Goal: Task Accomplishment & Management: Use online tool/utility

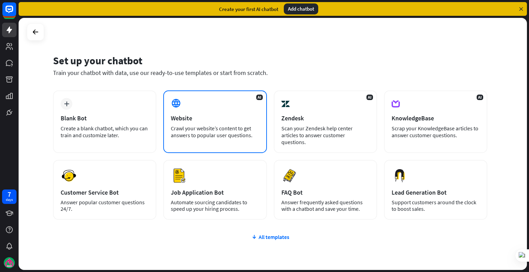
click at [195, 135] on div "Crawl your website’s content to get answers to popular user questions." at bounding box center [215, 132] width 88 height 14
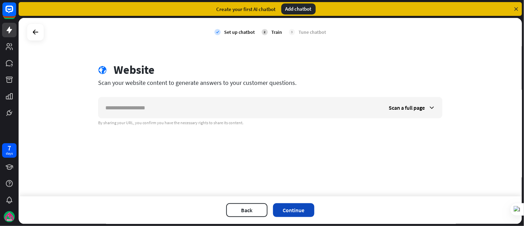
click at [305, 212] on button "Continue" at bounding box center [293, 210] width 41 height 14
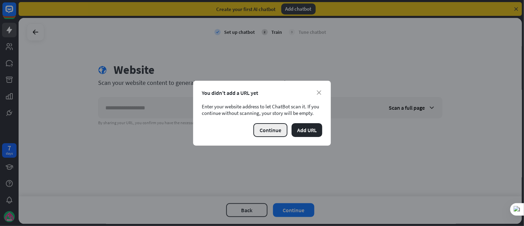
click at [276, 131] on button "Continue" at bounding box center [270, 130] width 34 height 14
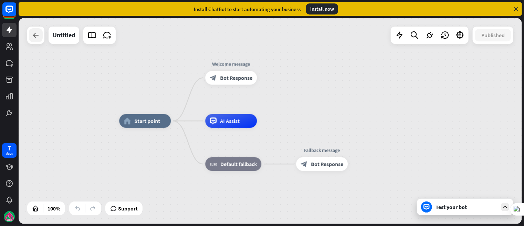
click at [35, 36] on icon at bounding box center [36, 35] width 8 height 8
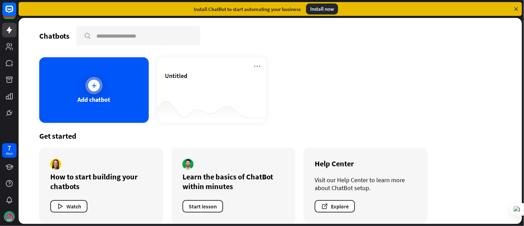
click at [101, 75] on div "Add chatbot" at bounding box center [94, 89] width 110 height 65
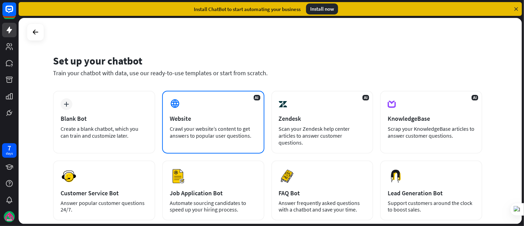
click at [230, 114] on div "AI Website Crawl your website’s content to get answers to popular user question…" at bounding box center [213, 122] width 102 height 63
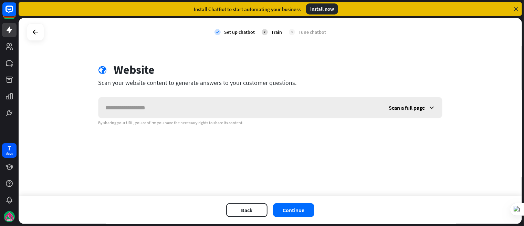
click at [230, 113] on input "text" at bounding box center [240, 107] width 283 height 21
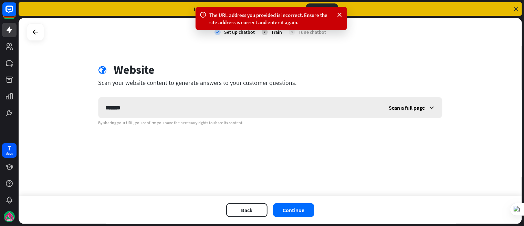
click at [406, 110] on span "Scan a full page" at bounding box center [407, 107] width 36 height 7
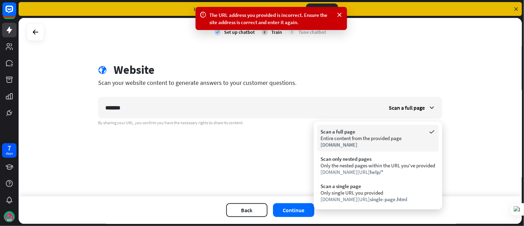
click at [371, 146] on div "[DOMAIN_NAME]" at bounding box center [378, 144] width 115 height 7
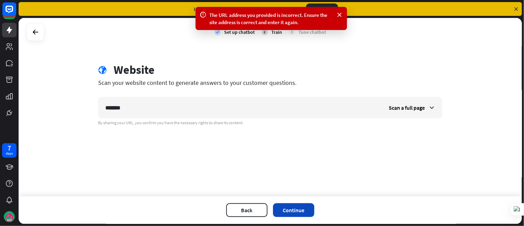
click at [299, 206] on button "Continue" at bounding box center [293, 210] width 41 height 14
click at [274, 33] on div "Train" at bounding box center [276, 32] width 11 height 6
click at [307, 34] on div "Tune chatbot" at bounding box center [313, 32] width 28 height 6
click at [336, 12] on icon at bounding box center [339, 14] width 7 height 7
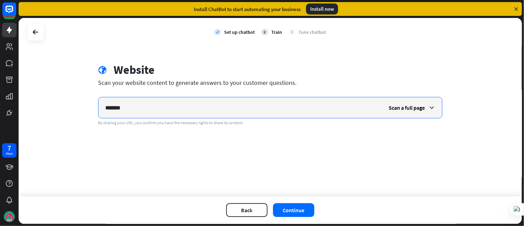
drag, startPoint x: 171, startPoint y: 114, endPoint x: -1, endPoint y: 61, distance: 179.5
click at [0, 61] on html "7 days close Product Help First steps Get started with ChatBot Help Center Foll…" at bounding box center [262, 113] width 524 height 226
type input "*"
type input "*********"
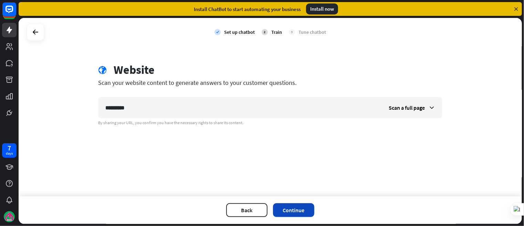
click at [309, 211] on button "Continue" at bounding box center [293, 210] width 41 height 14
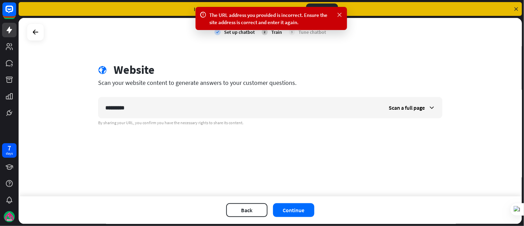
click at [339, 13] on icon at bounding box center [339, 14] width 7 height 7
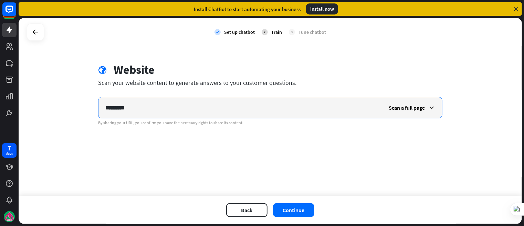
drag, startPoint x: 142, startPoint y: 111, endPoint x: -1, endPoint y: 74, distance: 146.9
click at [0, 74] on html "7 days close Product Help First steps Get started with ChatBot Help Center Foll…" at bounding box center [262, 113] width 524 height 226
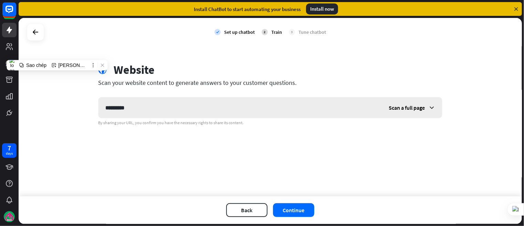
click at [396, 108] on span "Scan a full page" at bounding box center [407, 107] width 36 height 7
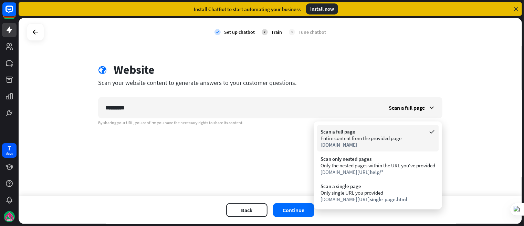
click at [347, 139] on div "Entire content from the provided page" at bounding box center [378, 138] width 115 height 7
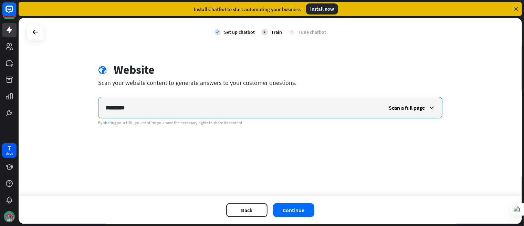
drag, startPoint x: 212, startPoint y: 115, endPoint x: -1, endPoint y: 89, distance: 214.4
click at [0, 89] on html "7 days close Product Help First steps Get started with ChatBot Help Center Foll…" at bounding box center [262, 113] width 524 height 226
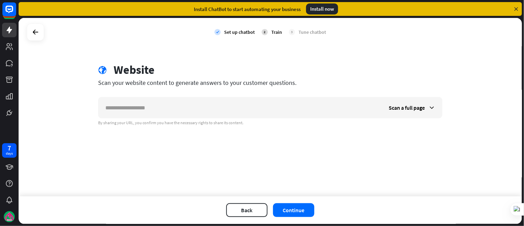
click at [284, 219] on div "Back Continue" at bounding box center [271, 210] width 504 height 28
click at [285, 217] on div "Back Continue" at bounding box center [271, 210] width 504 height 28
click at [298, 209] on button "Continue" at bounding box center [293, 210] width 41 height 14
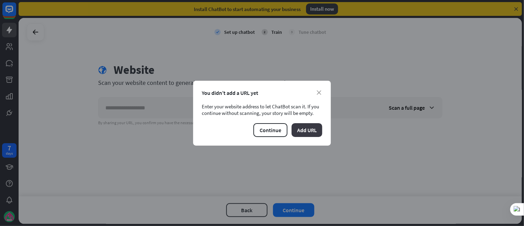
click at [299, 131] on button "Add URL" at bounding box center [307, 130] width 31 height 14
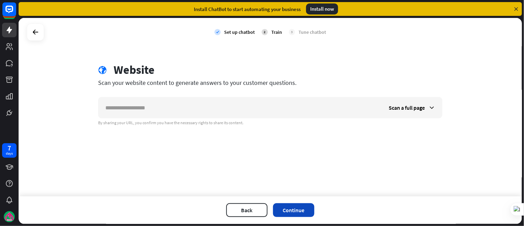
click at [293, 214] on button "Continue" at bounding box center [293, 210] width 41 height 14
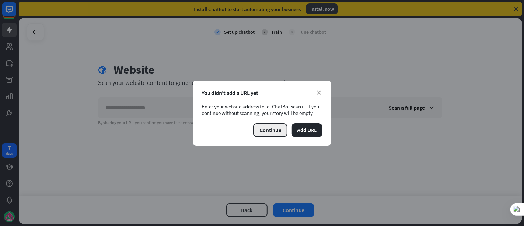
click at [266, 129] on button "Continue" at bounding box center [270, 130] width 34 height 14
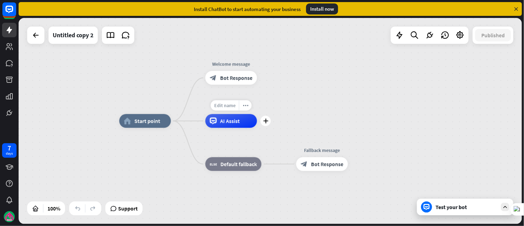
click at [231, 106] on span "Edit name" at bounding box center [224, 105] width 21 height 6
drag, startPoint x: 248, startPoint y: 106, endPoint x: 202, endPoint y: 103, distance: 45.9
click at [205, 114] on div "plus AI Assist" at bounding box center [231, 121] width 52 height 14
type input "**********"
click at [356, 51] on div "**********" at bounding box center [271, 121] width 504 height 206
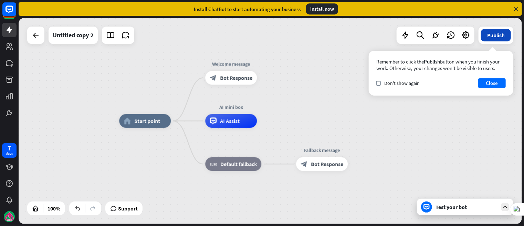
click at [490, 36] on button "Publish" at bounding box center [496, 35] width 30 height 12
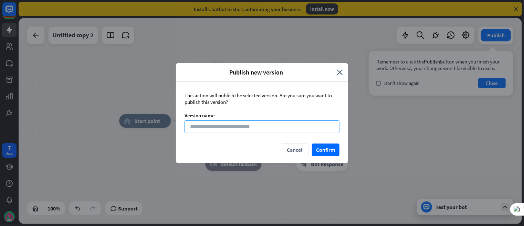
click at [260, 125] on input at bounding box center [262, 126] width 155 height 13
type input "**********"
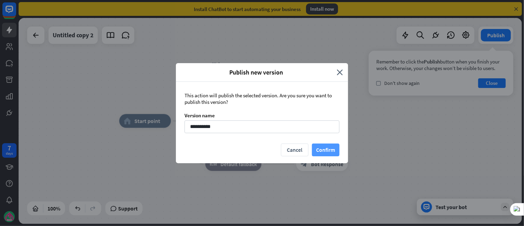
click at [326, 149] on button "Confirm" at bounding box center [326, 149] width 28 height 13
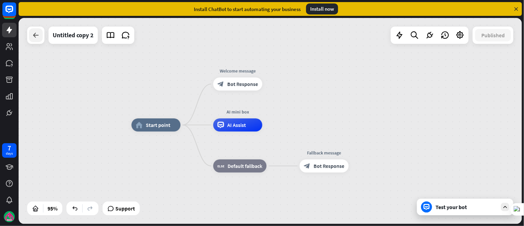
click at [31, 38] on div at bounding box center [36, 35] width 14 height 14
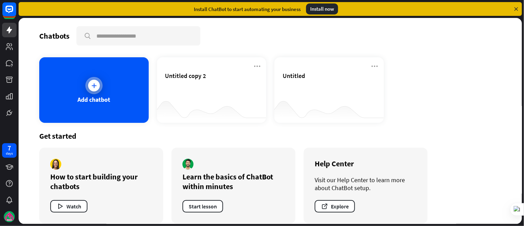
click at [91, 78] on div at bounding box center [93, 85] width 17 height 17
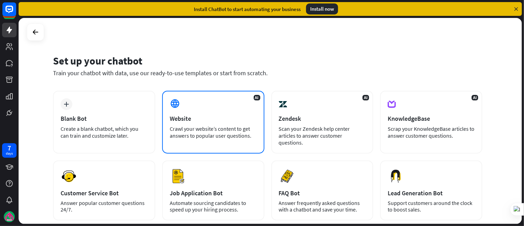
drag, startPoint x: 227, startPoint y: 138, endPoint x: 220, endPoint y: 120, distance: 19.6
click at [220, 120] on div "AI Website Crawl your website’s content to get answers to popular user question…" at bounding box center [213, 122] width 102 height 63
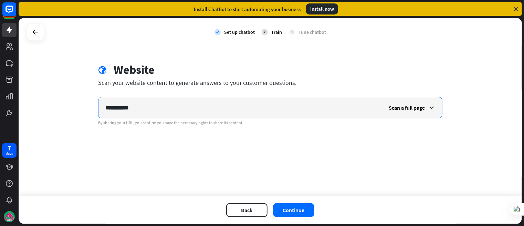
type input "**********"
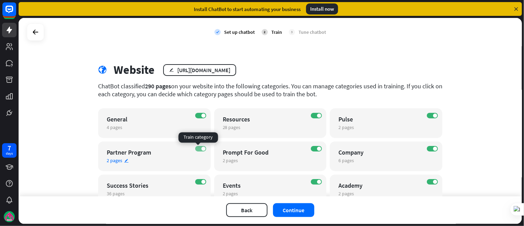
click at [196, 149] on label "ON" at bounding box center [200, 149] width 11 height 6
click at [198, 147] on label "OFF" at bounding box center [200, 149] width 11 height 6
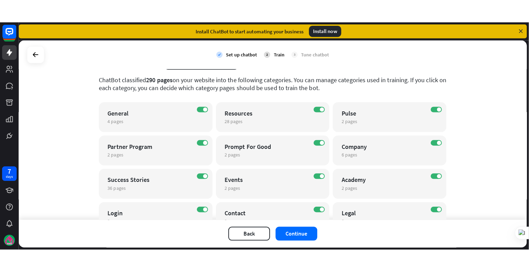
scroll to position [69, 0]
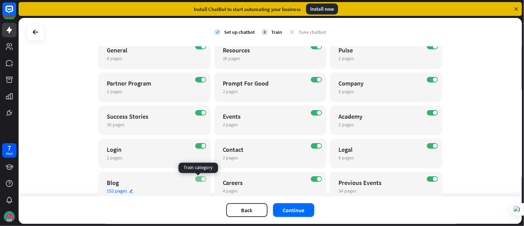
click at [201, 177] on span at bounding box center [203, 179] width 4 height 4
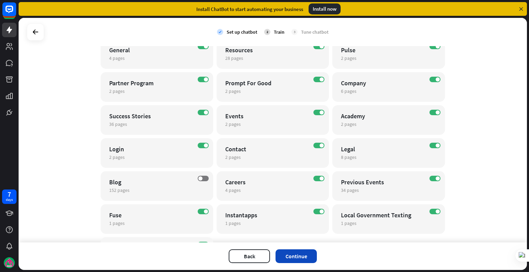
click at [305, 254] on button "Continue" at bounding box center [296, 257] width 41 height 14
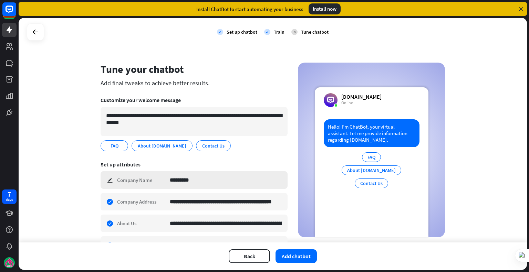
scroll to position [0, 0]
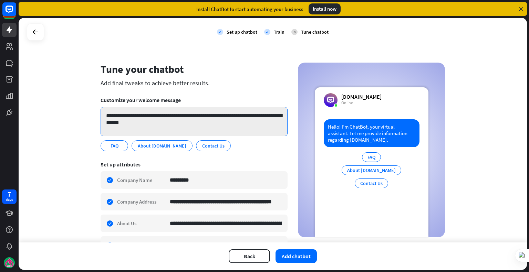
click at [126, 120] on textarea "**********" at bounding box center [194, 121] width 187 height 29
drag, startPoint x: 145, startPoint y: 123, endPoint x: 101, endPoint y: 111, distance: 45.9
click at [101, 111] on textarea "**********" at bounding box center [194, 121] width 187 height 29
click at [222, 129] on textarea "**********" at bounding box center [194, 121] width 187 height 29
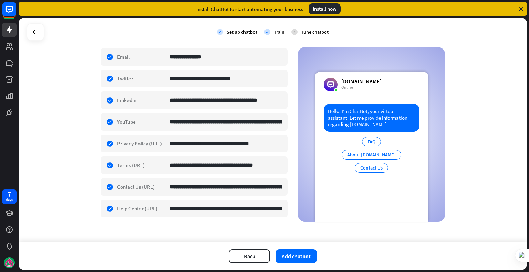
scroll to position [211, 0]
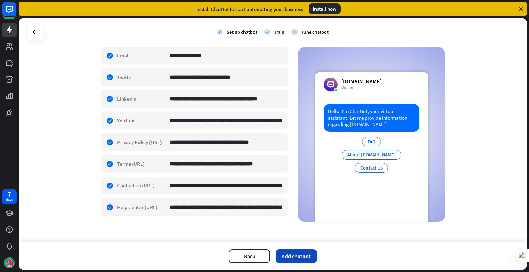
click at [294, 253] on button "Add chatbot" at bounding box center [296, 257] width 41 height 14
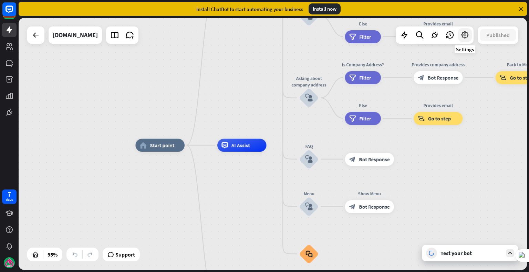
click at [465, 34] on icon at bounding box center [464, 35] width 9 height 9
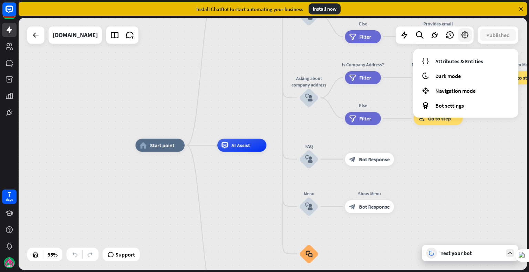
click at [465, 34] on icon at bounding box center [464, 35] width 9 height 9
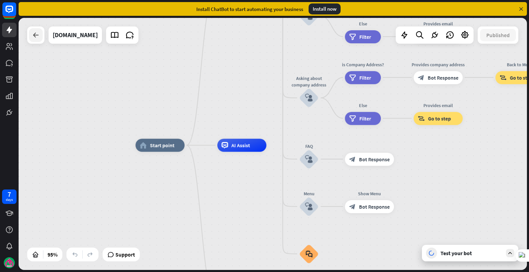
click at [42, 35] on div at bounding box center [36, 35] width 14 height 14
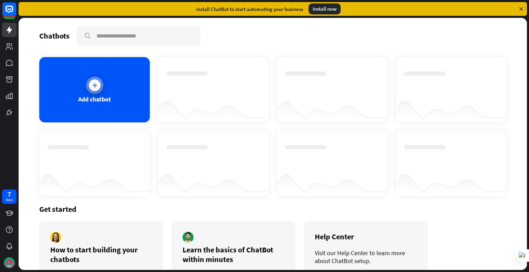
click at [93, 110] on div "Add chatbot" at bounding box center [94, 89] width 111 height 65
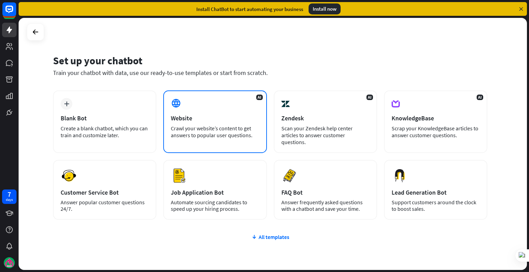
click at [214, 116] on div "Website" at bounding box center [215, 118] width 88 height 8
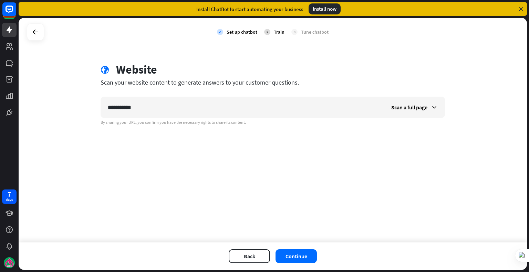
type input "**********"
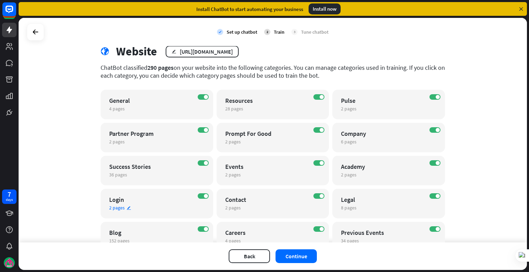
scroll to position [34, 0]
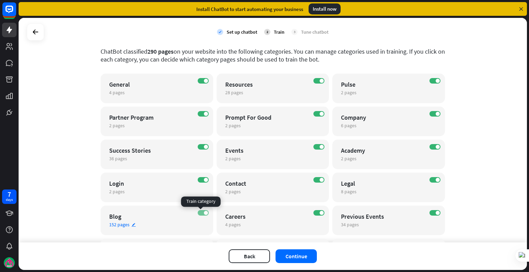
click at [199, 215] on label "ON" at bounding box center [203, 213] width 11 height 6
click at [293, 256] on button "Continue" at bounding box center [296, 257] width 41 height 14
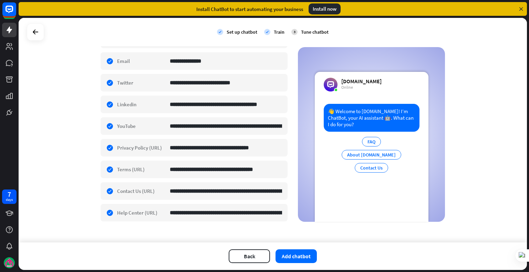
scroll to position [211, 0]
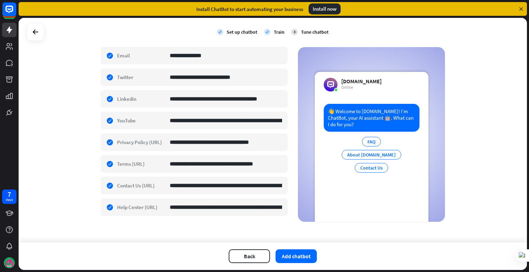
click at [354, 114] on div "👋 Welcome to [DOMAIN_NAME]! I’m ChatBot, your AI assistant 🤖. What can I do for…" at bounding box center [372, 118] width 96 height 28
click at [292, 262] on button "Add chatbot" at bounding box center [296, 257] width 41 height 14
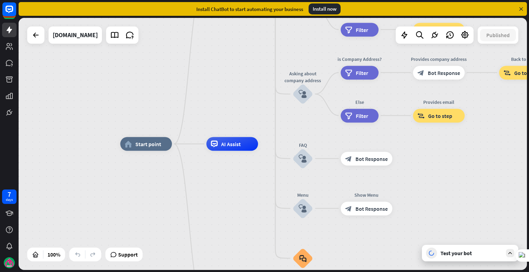
click at [506, 253] on div at bounding box center [510, 253] width 8 height 8
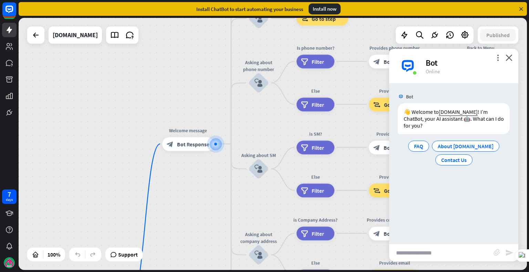
click at [435, 61] on div "Bot" at bounding box center [468, 63] width 84 height 11
click at [501, 56] on icon "more_vert" at bounding box center [498, 57] width 7 height 7
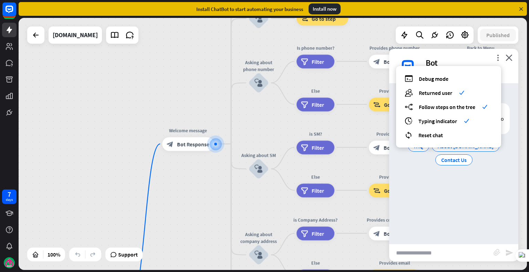
click at [474, 206] on div "Bot 👋 Welcome to [DOMAIN_NAME] ! I’m ChatBot, your AI assistant 🤖. What can I d…" at bounding box center [453, 163] width 129 height 161
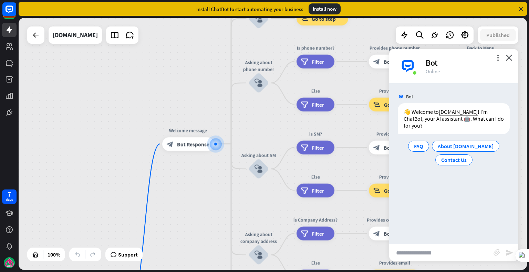
click at [415, 256] on input "text" at bounding box center [441, 253] width 104 height 17
type input "********"
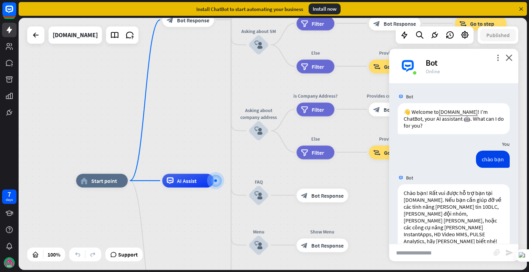
scroll to position [16, 0]
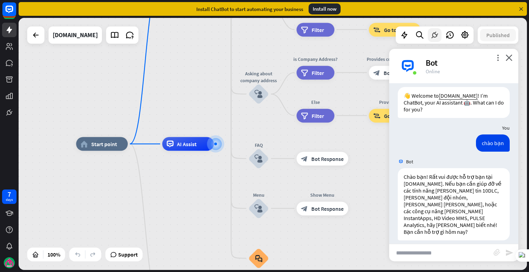
click at [437, 38] on icon at bounding box center [434, 35] width 9 height 9
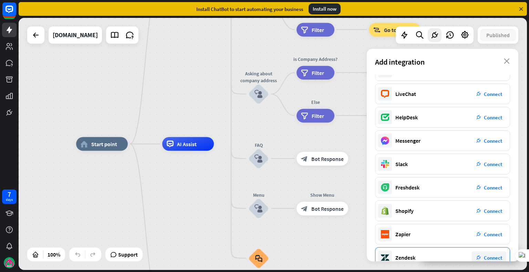
scroll to position [7, 0]
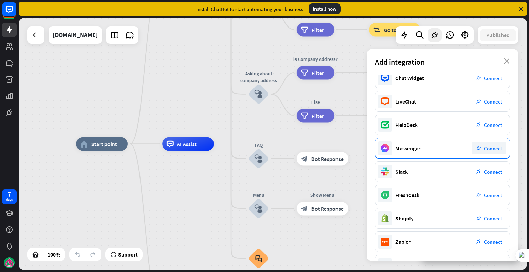
click at [488, 148] on span "Connect" at bounding box center [493, 148] width 18 height 7
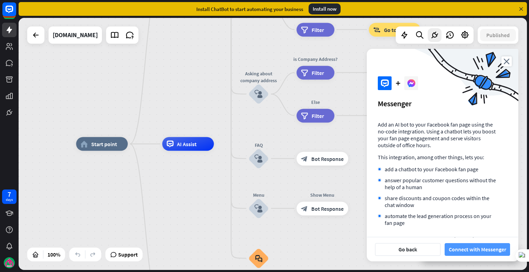
click at [467, 250] on button "Connect with Messenger" at bounding box center [477, 249] width 65 height 13
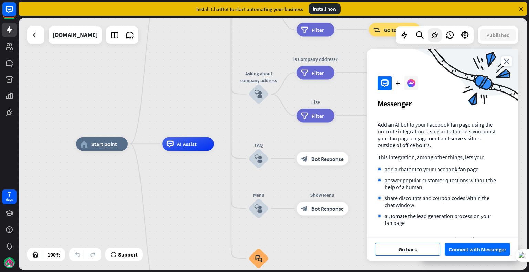
click at [415, 251] on button "Go back" at bounding box center [407, 249] width 65 height 13
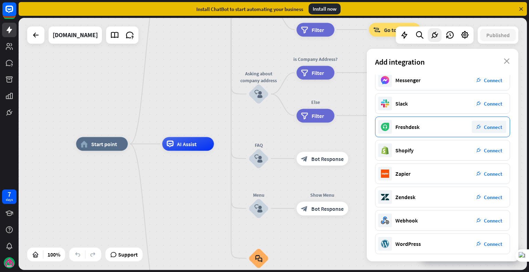
scroll to position [76, 0]
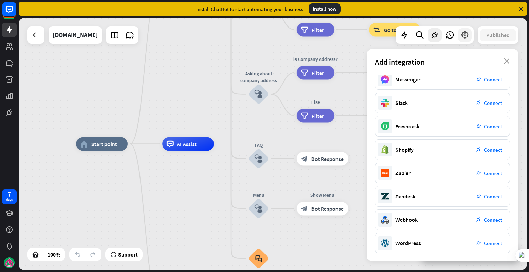
click at [462, 32] on icon at bounding box center [464, 35] width 9 height 9
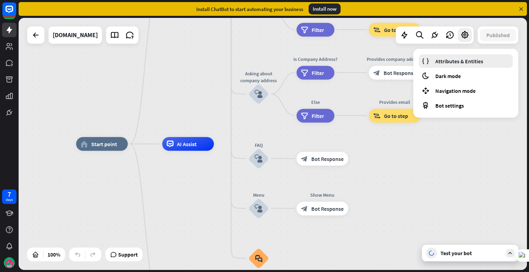
click at [461, 63] on span "Attributes & Entities" at bounding box center [459, 61] width 48 height 7
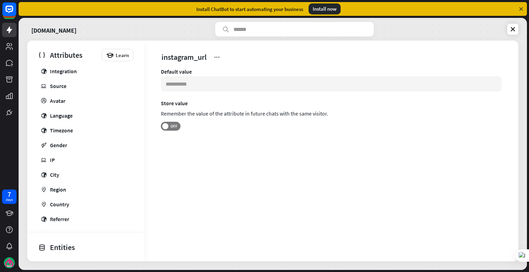
scroll to position [310, 0]
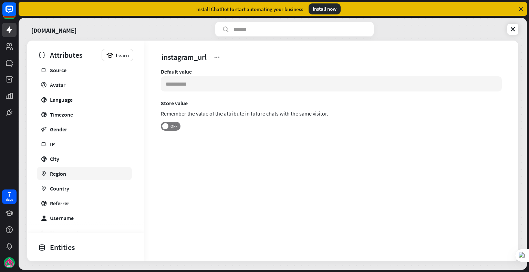
click at [64, 174] on div "Region" at bounding box center [58, 173] width 16 height 7
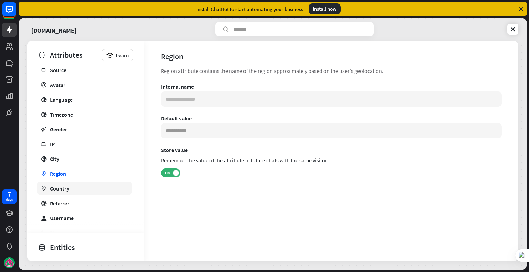
click at [64, 188] on div "Country" at bounding box center [59, 188] width 19 height 7
click at [71, 97] on div "Language" at bounding box center [61, 99] width 23 height 7
type input "**********"
click at [171, 173] on span "ON" at bounding box center [167, 173] width 11 height 6
click at [172, 174] on span "OFF" at bounding box center [173, 173] width 11 height 6
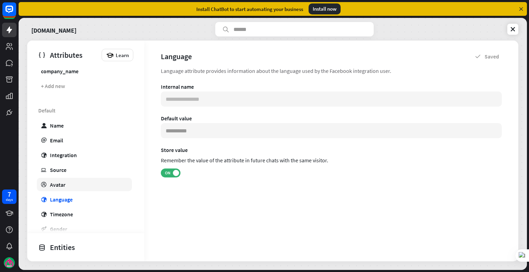
scroll to position [207, 0]
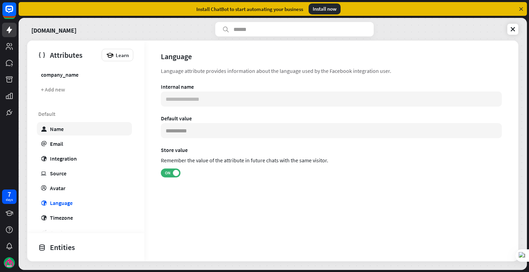
click at [77, 128] on link "user Name" at bounding box center [84, 128] width 95 height 13
type input "*******"
type input "**********"
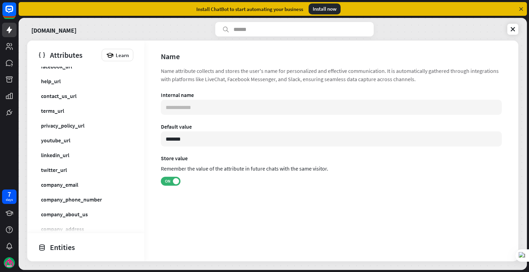
scroll to position [34, 0]
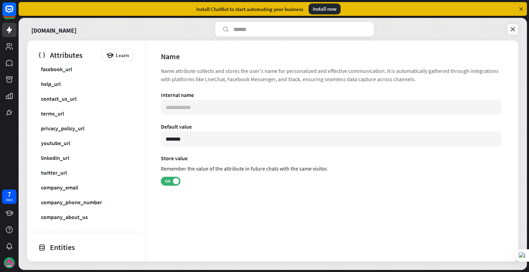
click at [517, 29] on link at bounding box center [512, 29] width 11 height 11
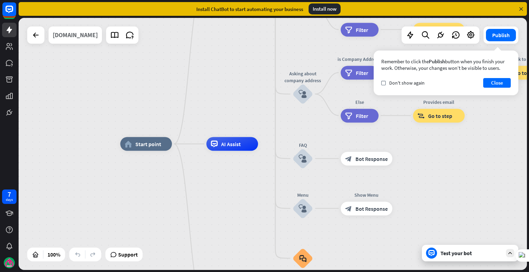
click at [76, 41] on div "[DOMAIN_NAME]" at bounding box center [75, 35] width 45 height 17
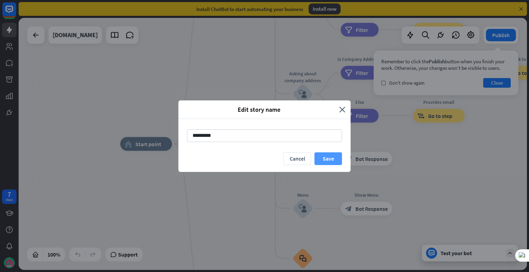
click at [319, 159] on button "Save" at bounding box center [328, 159] width 28 height 13
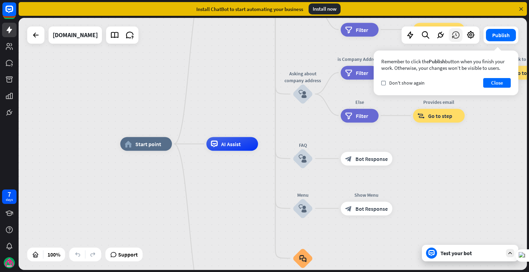
click at [455, 39] on icon at bounding box center [455, 35] width 9 height 9
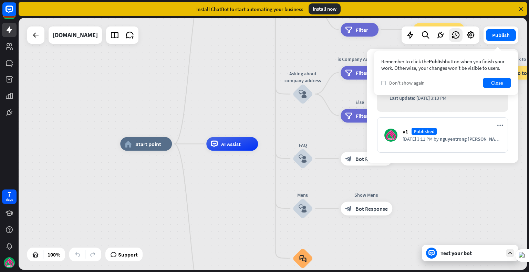
click at [384, 82] on icon "check" at bounding box center [383, 83] width 3 height 3
click at [499, 84] on button "Close" at bounding box center [497, 83] width 28 height 10
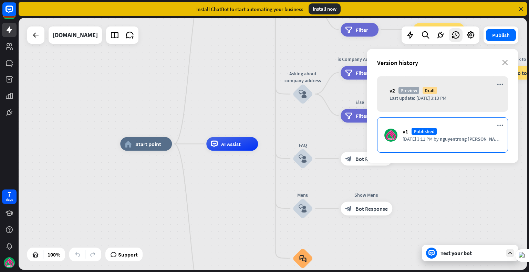
click at [489, 132] on div "v1 Published" at bounding box center [452, 131] width 98 height 7
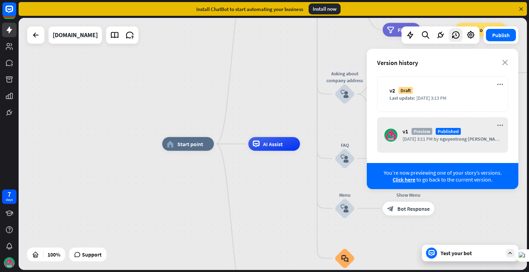
click at [500, 123] on icon "more_horiz" at bounding box center [500, 126] width 6 height 6
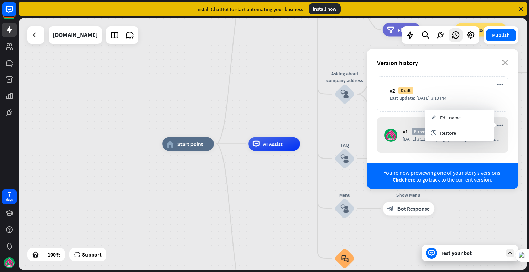
drag, startPoint x: 455, startPoint y: 120, endPoint x: 456, endPoint y: 123, distance: 4.0
click at [455, 119] on span "Edit name" at bounding box center [450, 118] width 21 height 6
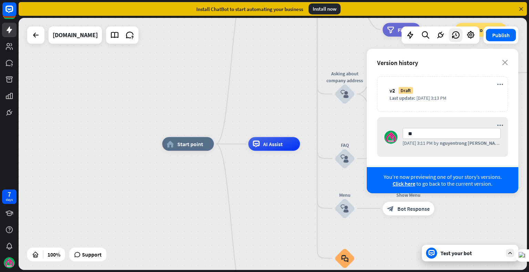
click at [404, 181] on span "Click here" at bounding box center [404, 183] width 23 height 7
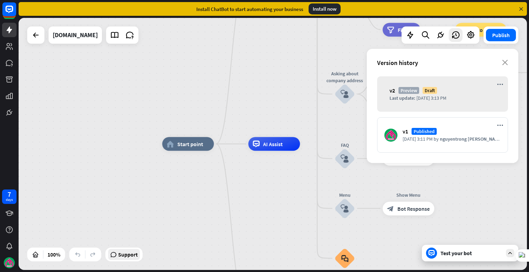
click at [135, 260] on span "Support" at bounding box center [128, 254] width 20 height 11
click at [505, 64] on icon "close" at bounding box center [505, 63] width 6 height 6
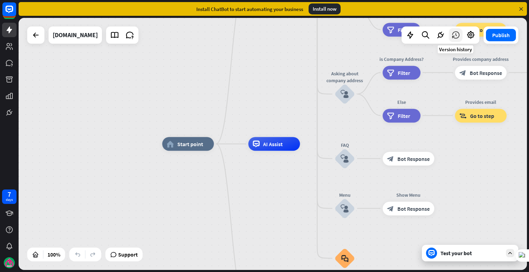
click at [456, 38] on icon at bounding box center [455, 35] width 9 height 9
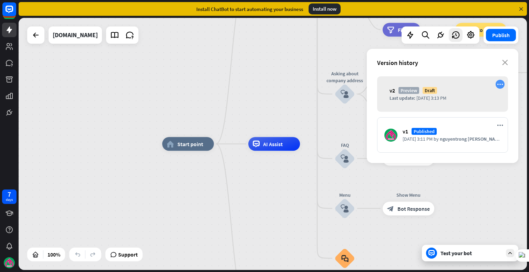
click at [498, 84] on icon "more_horiz" at bounding box center [500, 85] width 6 height 6
click at [478, 83] on div "send Publish" at bounding box center [459, 84] width 69 height 15
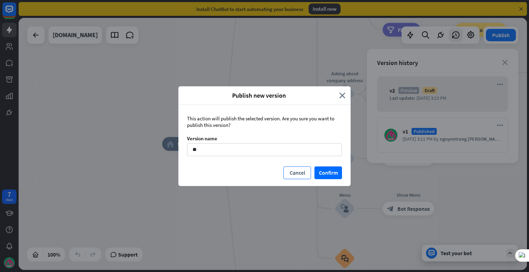
click at [307, 171] on button "Cancel" at bounding box center [297, 173] width 28 height 13
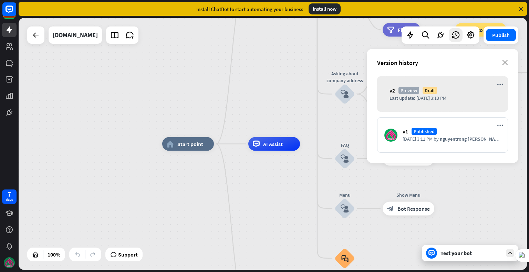
click at [8, 258] on img at bounding box center [9, 263] width 11 height 11
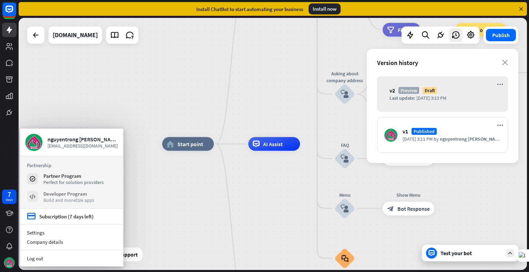
click at [65, 196] on div "Developer Program" at bounding box center [68, 194] width 51 height 7
